Goal: Information Seeking & Learning: Learn about a topic

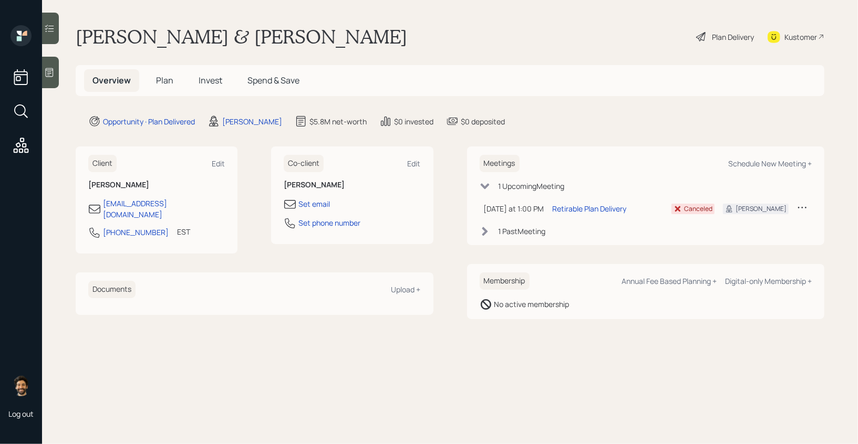
click at [161, 78] on span "Plan" at bounding box center [164, 81] width 17 height 12
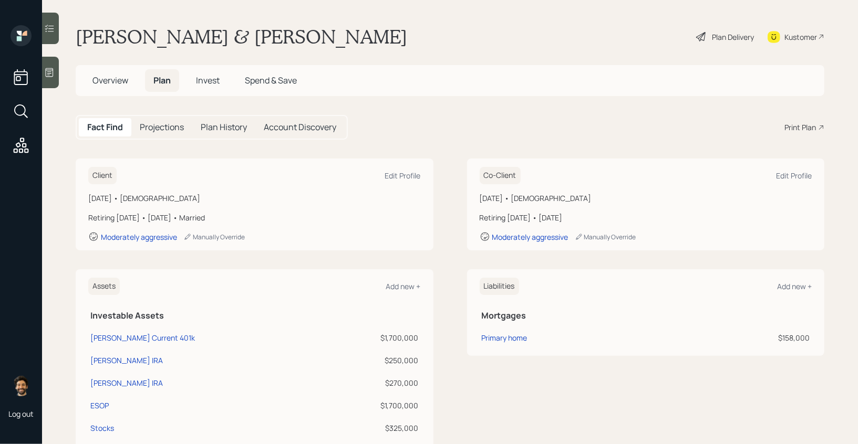
scroll to position [442, 0]
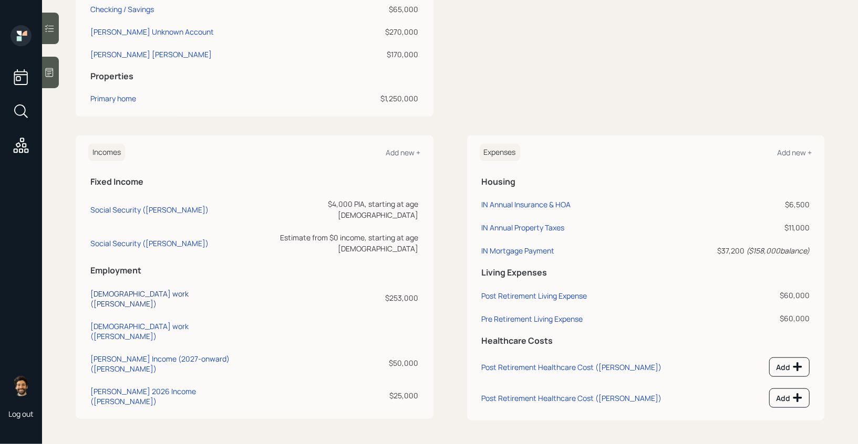
click at [125, 289] on div "[DEMOGRAPHIC_DATA] work ([PERSON_NAME])" at bounding box center [169, 299] width 158 height 20
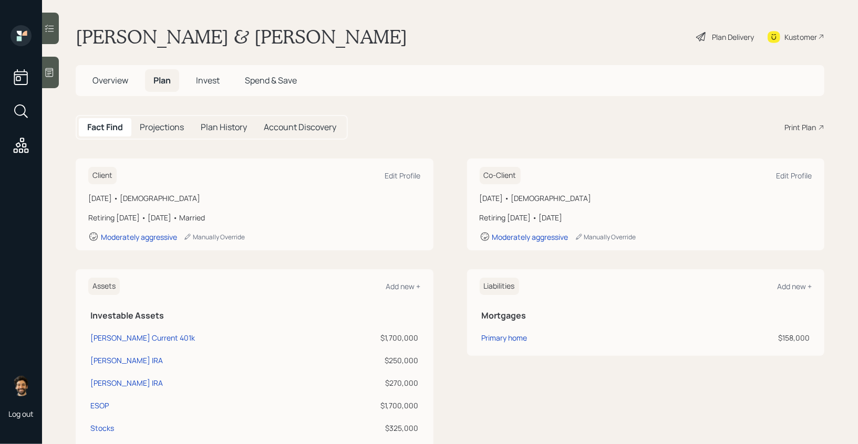
click at [731, 38] on div "Plan Delivery" at bounding box center [733, 37] width 42 height 11
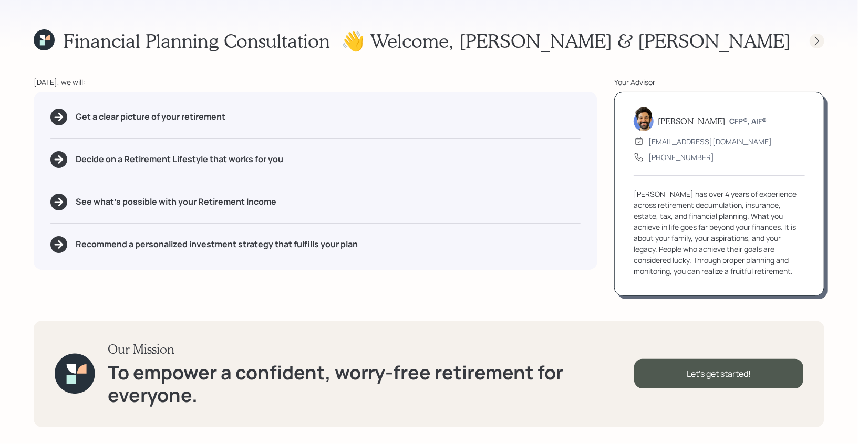
click at [818, 35] on div at bounding box center [816, 41] width 15 height 15
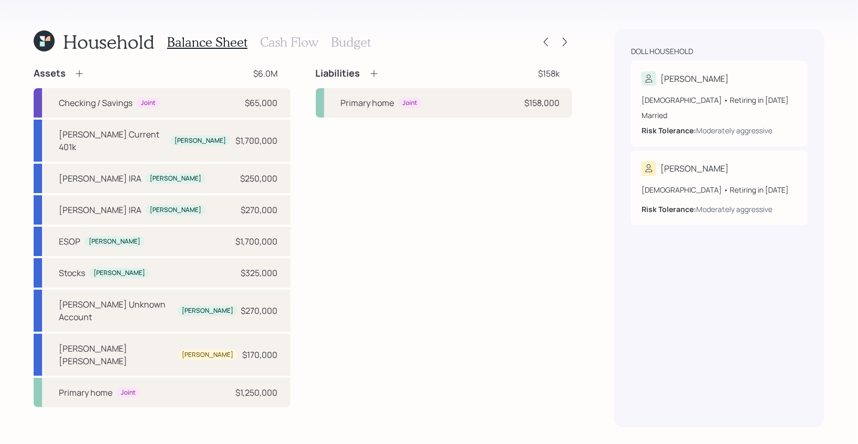
click at [307, 40] on h3 "Cash Flow" at bounding box center [289, 42] width 58 height 15
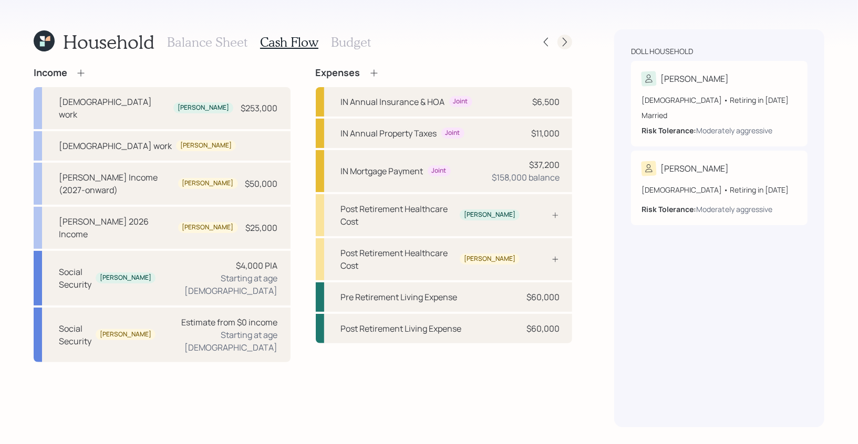
click at [564, 35] on div at bounding box center [564, 42] width 15 height 15
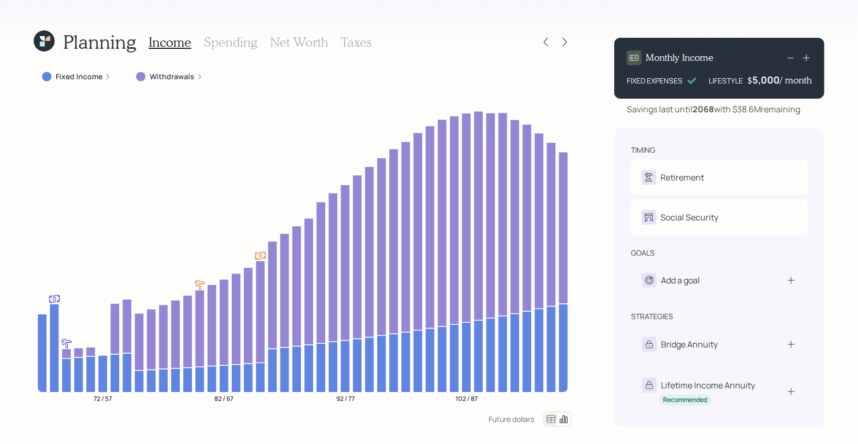
click at [243, 45] on h3 "Spending" at bounding box center [231, 42] width 54 height 15
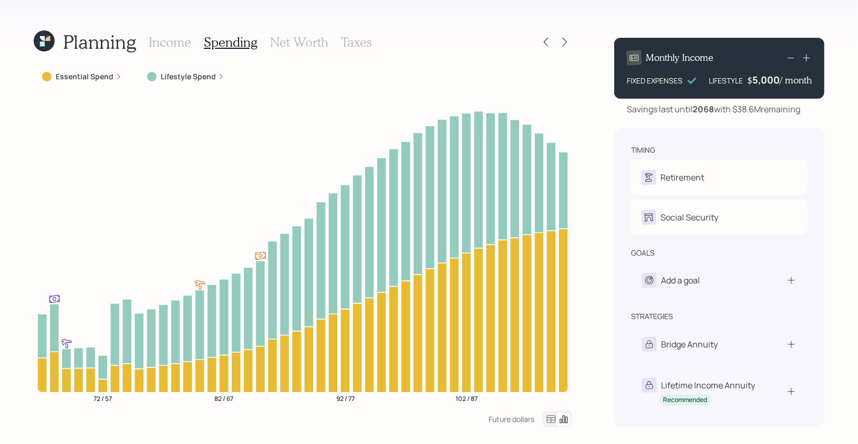
click at [547, 418] on icon at bounding box center [551, 419] width 13 height 13
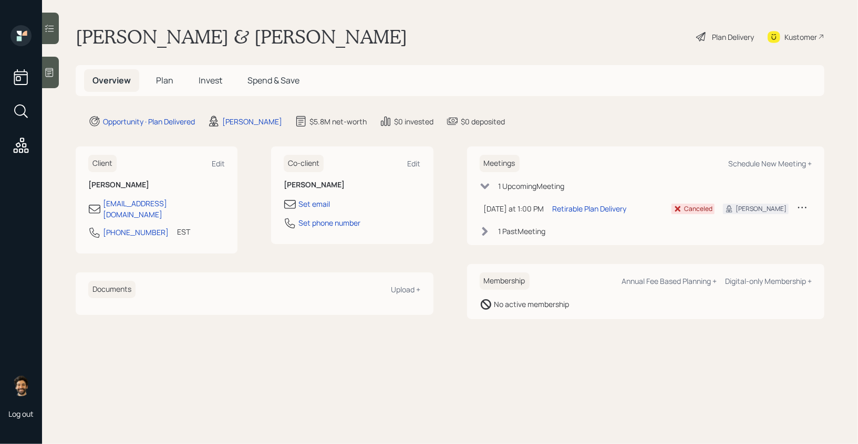
click at [726, 48] on div "Plan Delivery" at bounding box center [725, 36] width 60 height 23
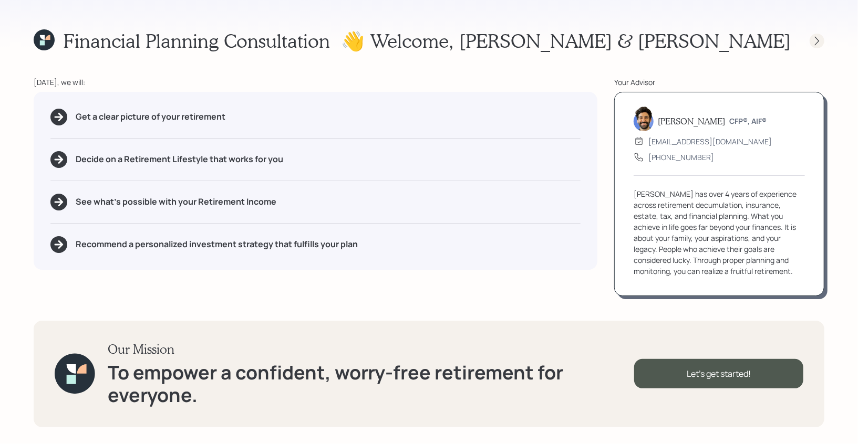
click at [819, 37] on icon at bounding box center [816, 41] width 11 height 11
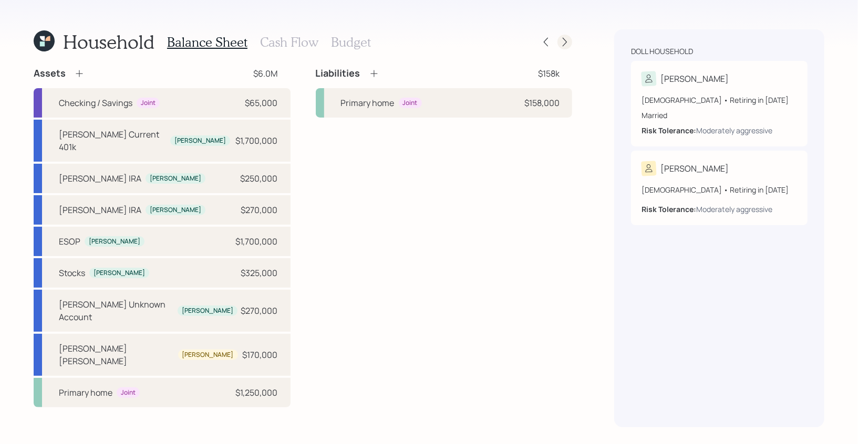
click at [563, 45] on icon at bounding box center [564, 42] width 4 height 9
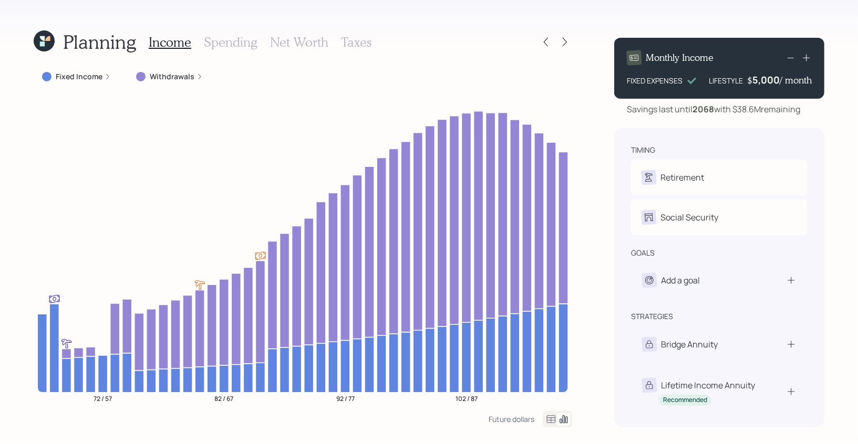
click at [41, 39] on icon at bounding box center [42, 38] width 5 height 5
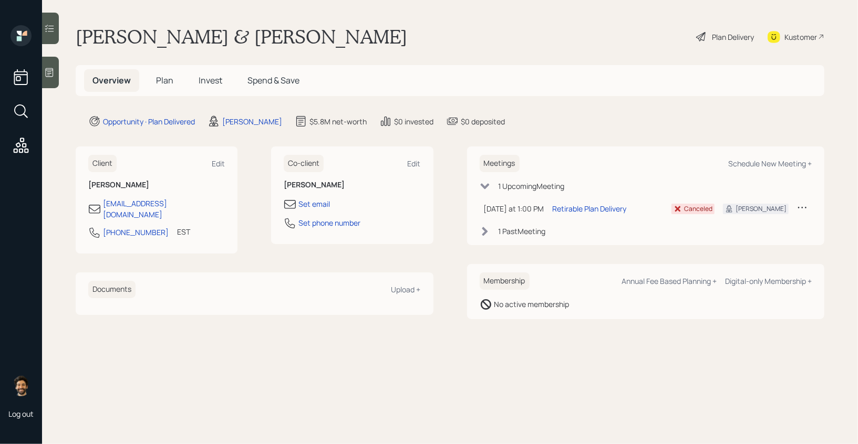
click at [163, 76] on span "Plan" at bounding box center [164, 81] width 17 height 12
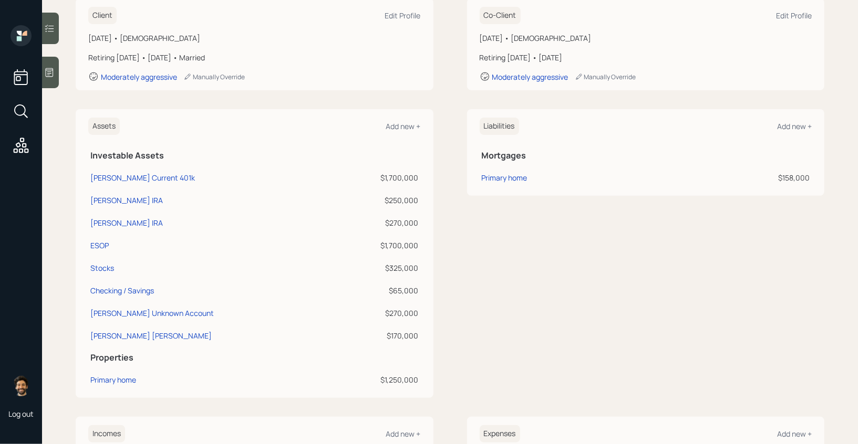
scroll to position [171, 0]
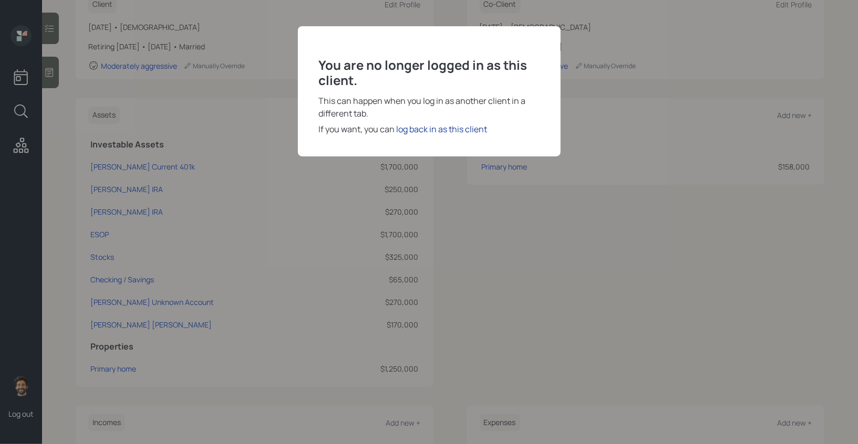
click at [433, 128] on div "log back in as this client" at bounding box center [441, 129] width 91 height 13
